Goal: Find specific page/section: Find specific page/section

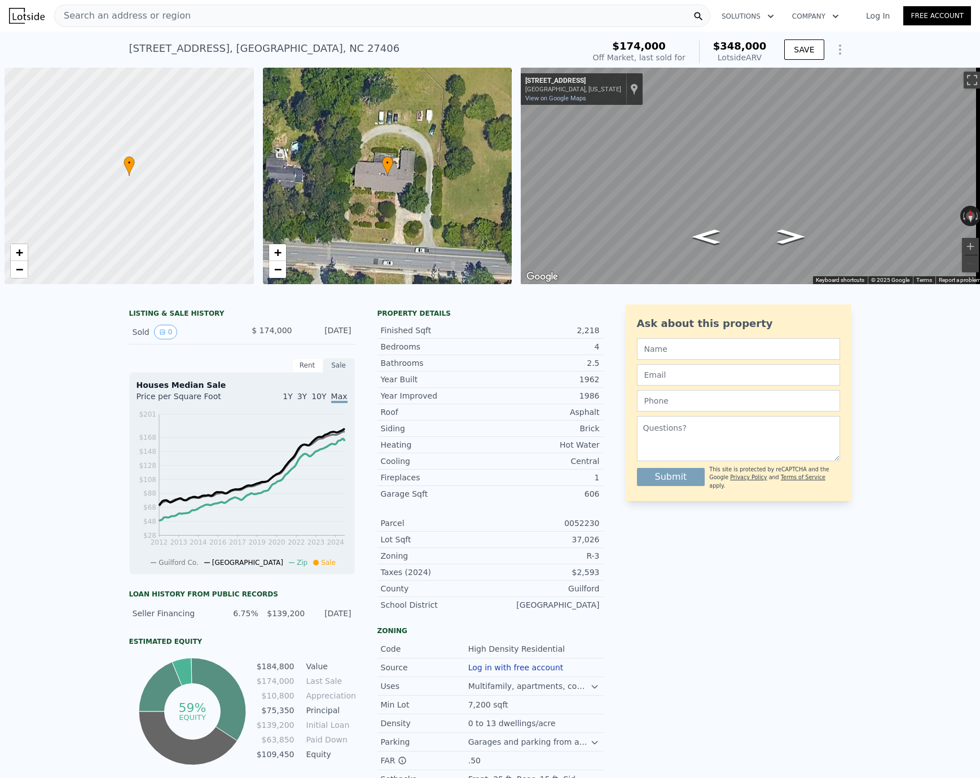
scroll to position [0, 5]
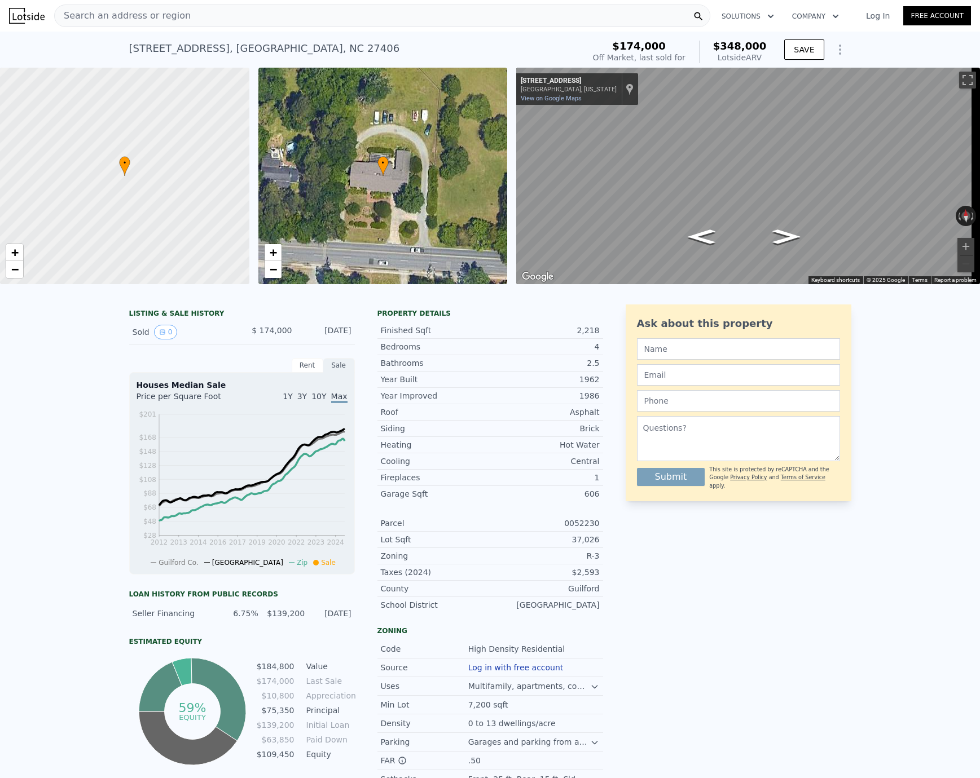
click at [152, 16] on span "Search an address or region" at bounding box center [123, 16] width 136 height 14
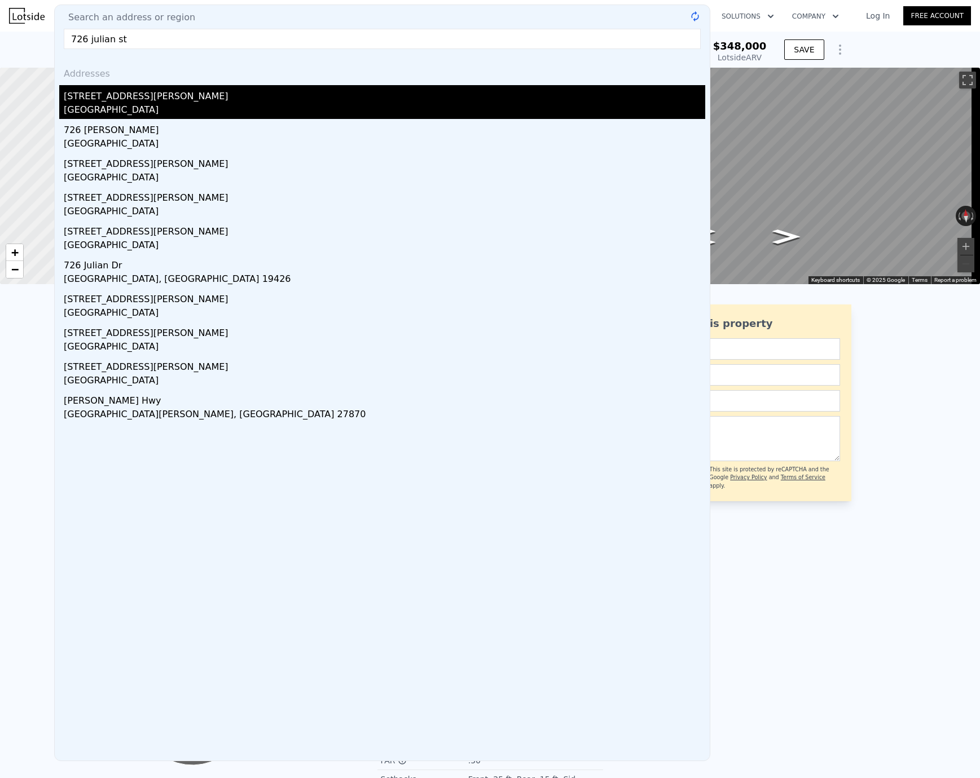
type input "726 julian st"
click at [126, 97] on div "[STREET_ADDRESS][PERSON_NAME]" at bounding box center [384, 94] width 641 height 18
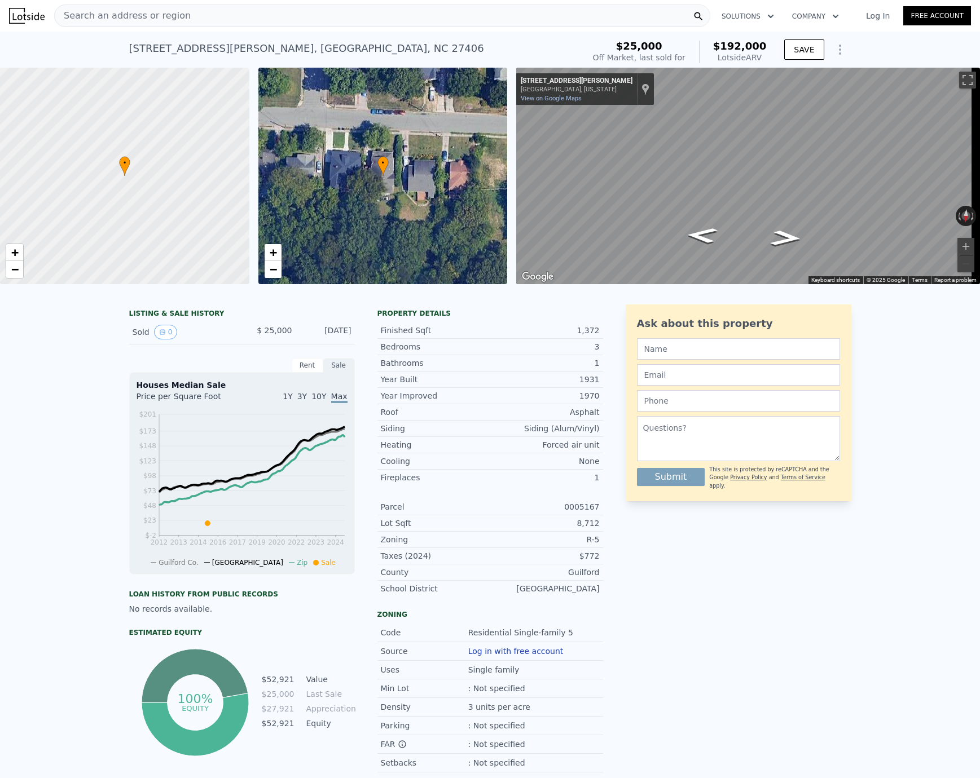
click at [157, 13] on span "Search an address or region" at bounding box center [123, 16] width 136 height 14
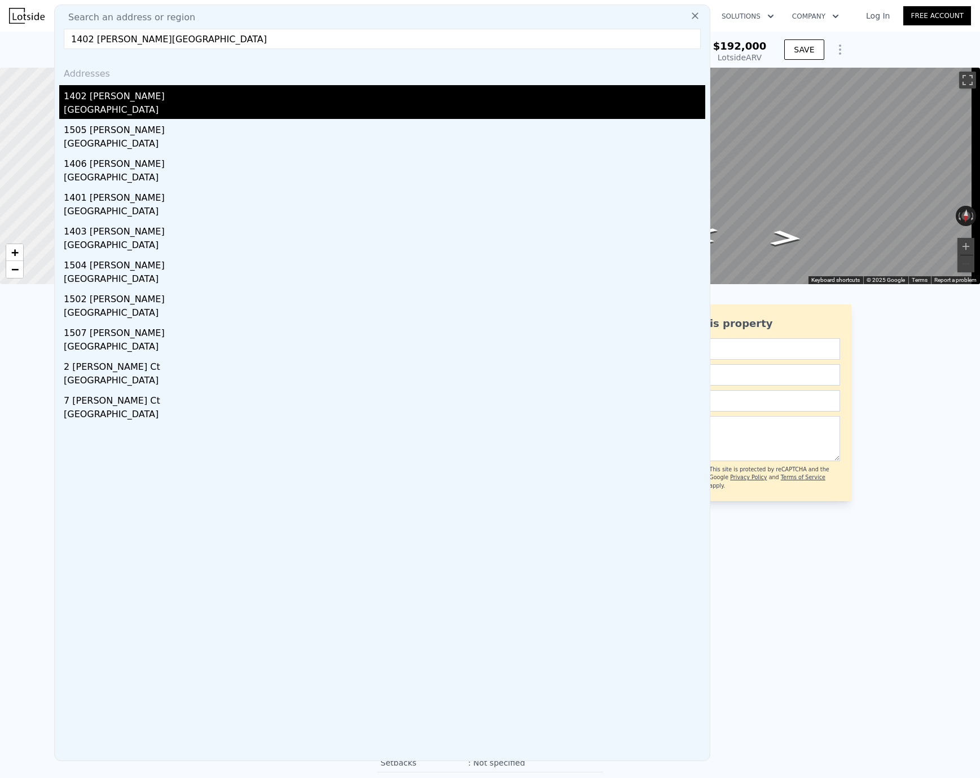
type input "1402 [PERSON_NAME][GEOGRAPHIC_DATA]"
click at [130, 108] on div "[GEOGRAPHIC_DATA]" at bounding box center [384, 111] width 641 height 16
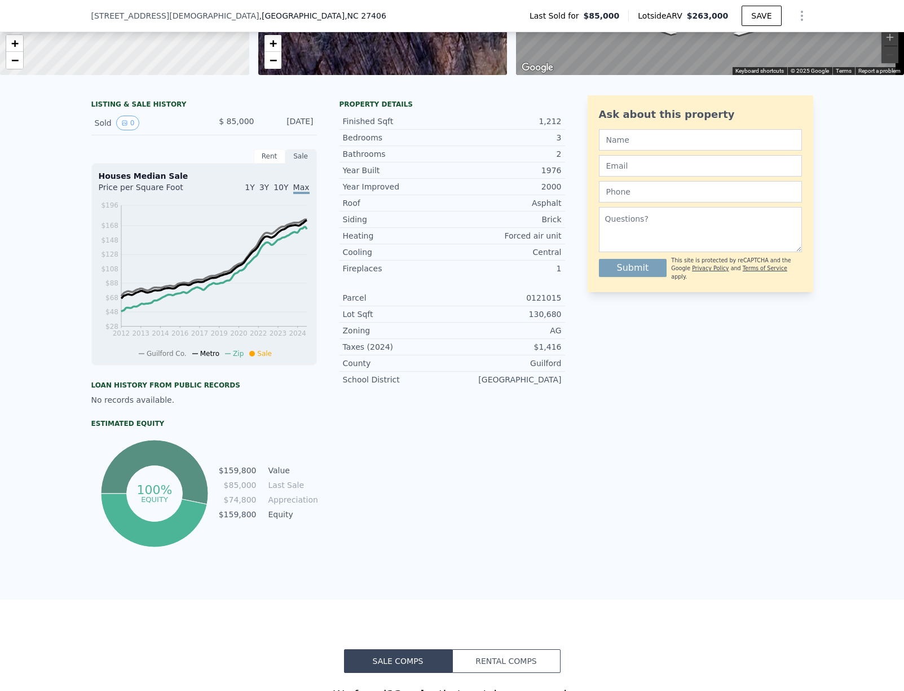
scroll to position [165, 0]
